Goal: Task Accomplishment & Management: Manage account settings

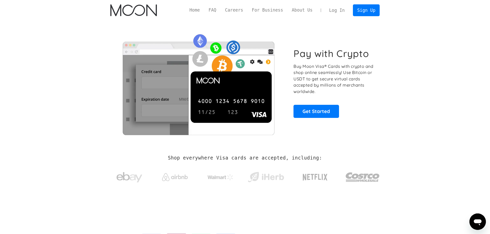
click at [342, 10] on link "Log In" at bounding box center [337, 10] width 24 height 11
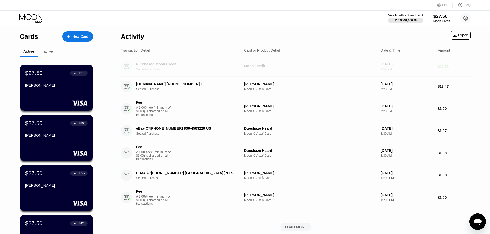
drag, startPoint x: 453, startPoint y: 69, endPoint x: 14, endPoint y: 62, distance: 438.8
click at [36, 59] on div "Cards New Card Active Inactive $27.50 ● ● ● ● 1276 Mike Randeris $27.50 ● ● ● ●…" at bounding box center [245, 182] width 490 height 313
click at [0, 65] on div "Cards New Card Active Inactive $27.50 ● ● ● ● 1276 Mike Randeris $27.50 ● ● ● ●…" at bounding box center [56, 182] width 113 height 313
click at [247, 30] on div "Activity Export" at bounding box center [296, 35] width 350 height 18
click at [409, 41] on div "Activity Export" at bounding box center [296, 35] width 350 height 18
